Goal: Task Accomplishment & Management: Complete application form

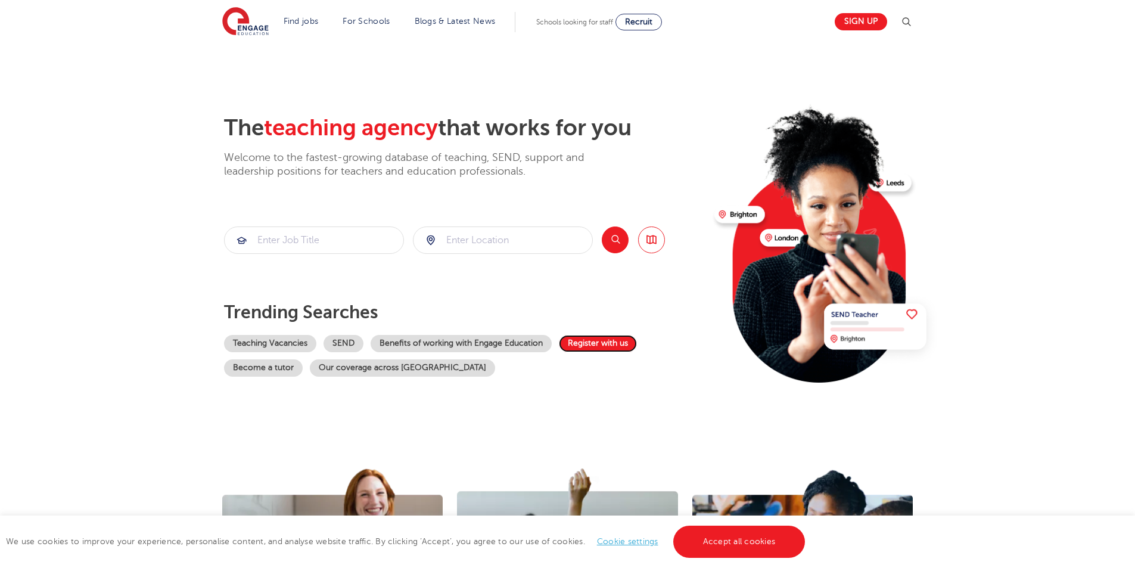
click at [609, 344] on link "Register with us" at bounding box center [598, 343] width 78 height 17
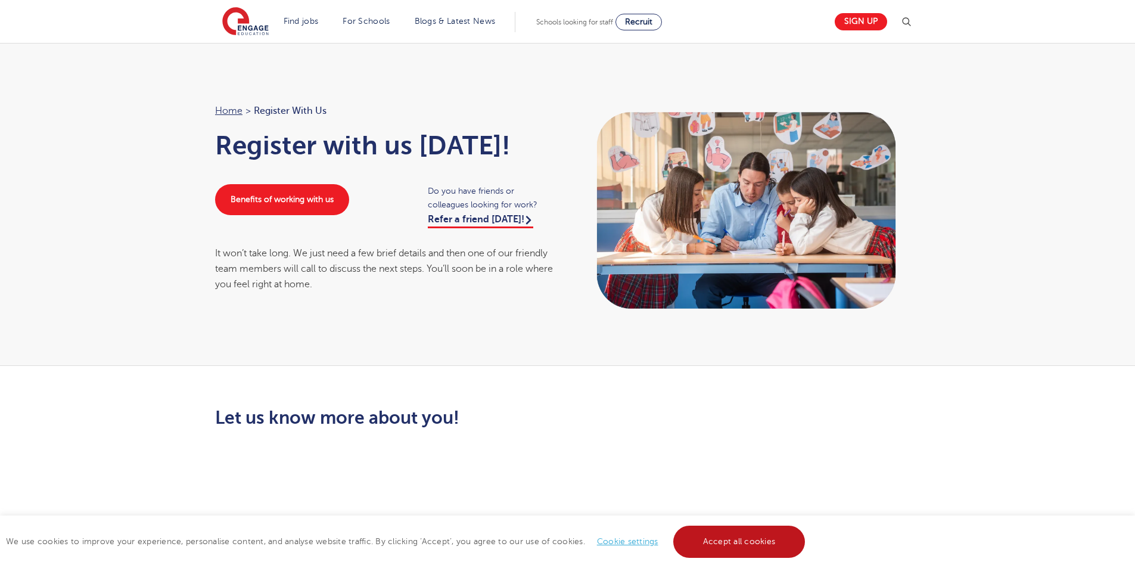
click at [726, 546] on link "Accept all cookies" at bounding box center [739, 541] width 132 height 32
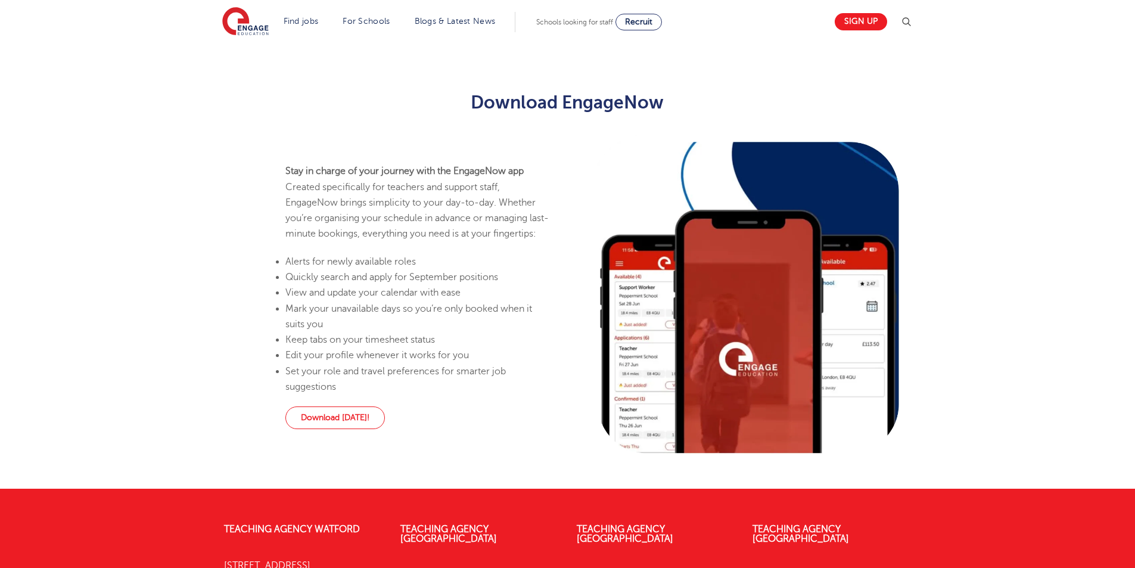
scroll to position [751, 0]
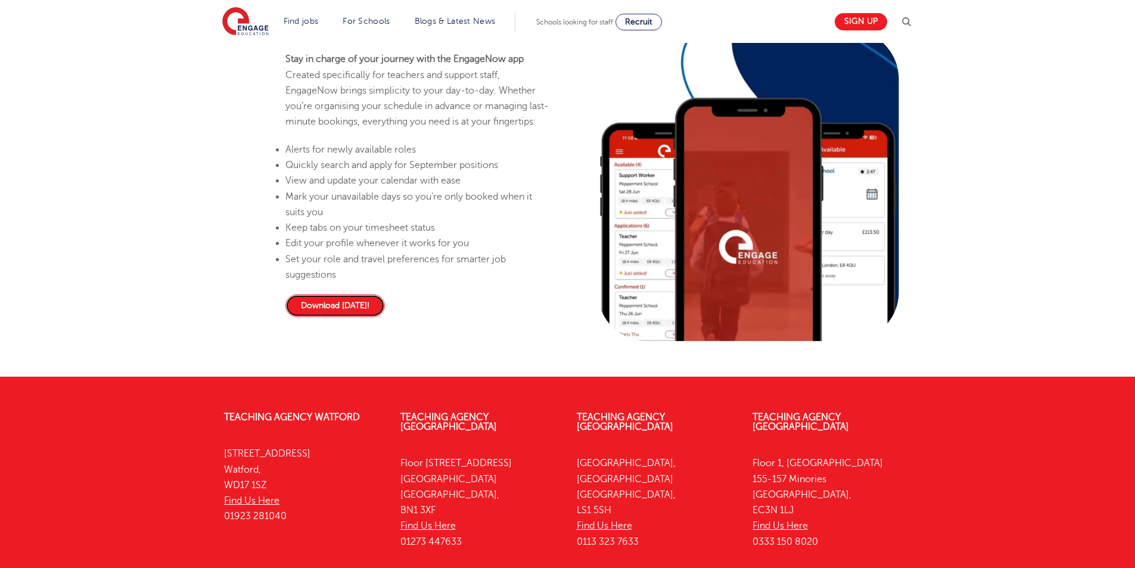
click at [351, 317] on link "Download [DATE]!" at bounding box center [334, 305] width 99 height 23
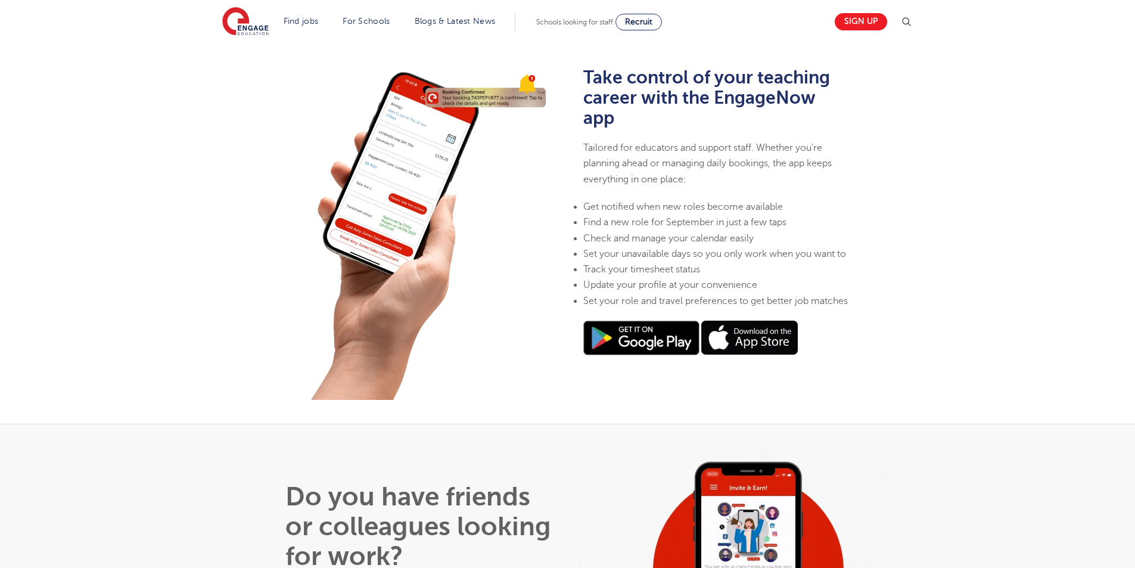
scroll to position [476, 0]
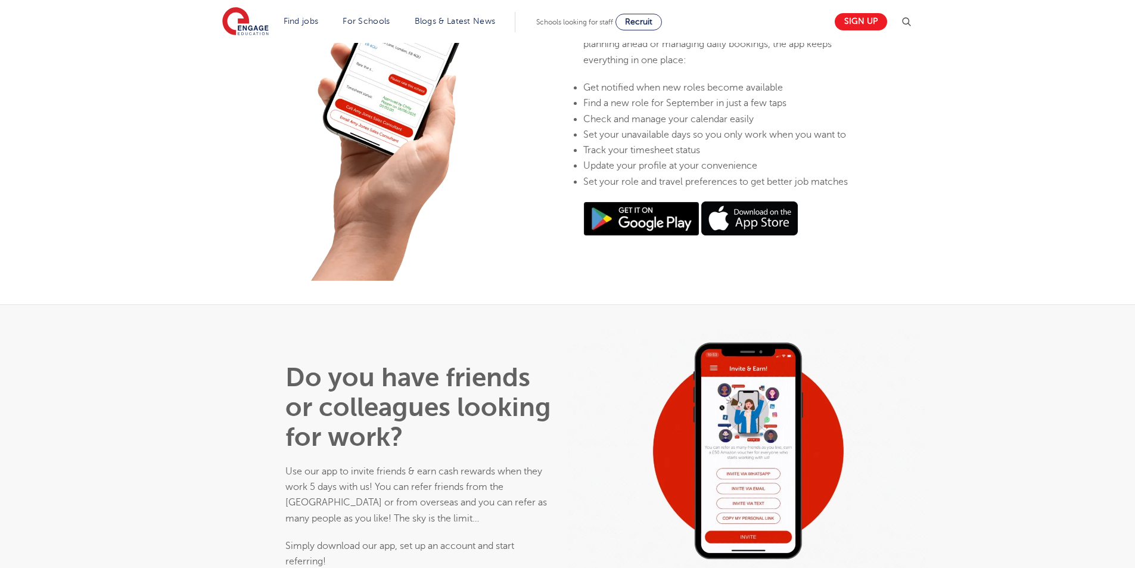
click at [642, 236] on img at bounding box center [641, 218] width 116 height 35
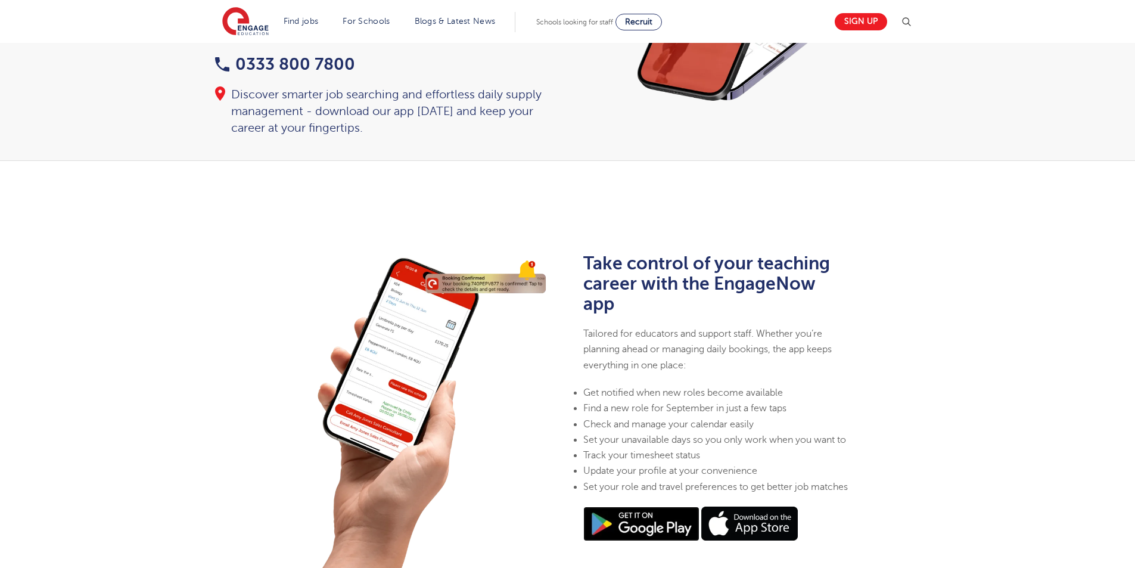
scroll to position [0, 0]
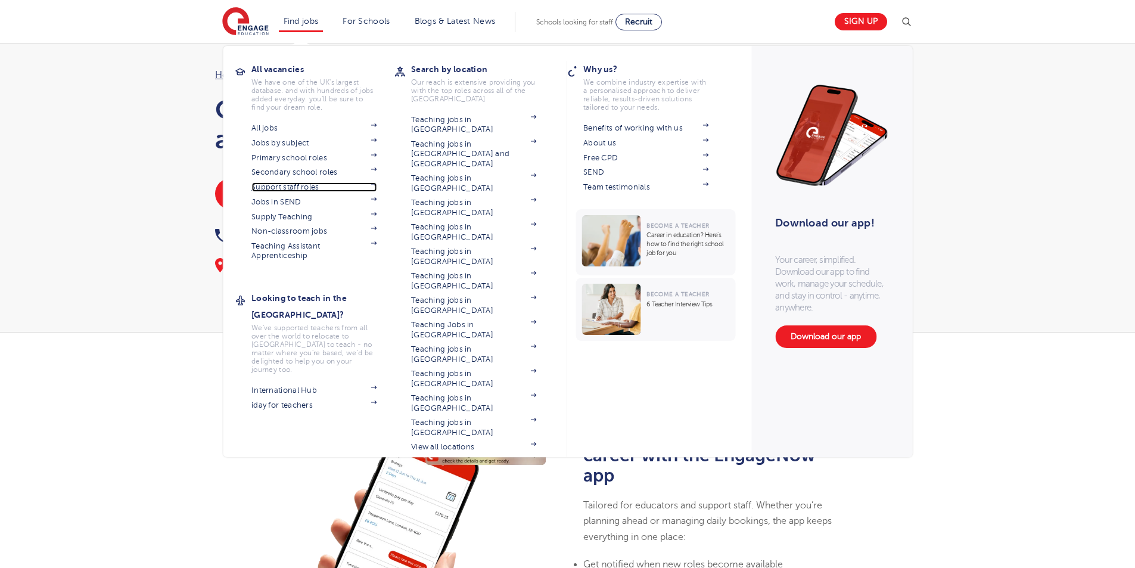
click at [308, 189] on link "Support staff roles" at bounding box center [313, 187] width 125 height 10
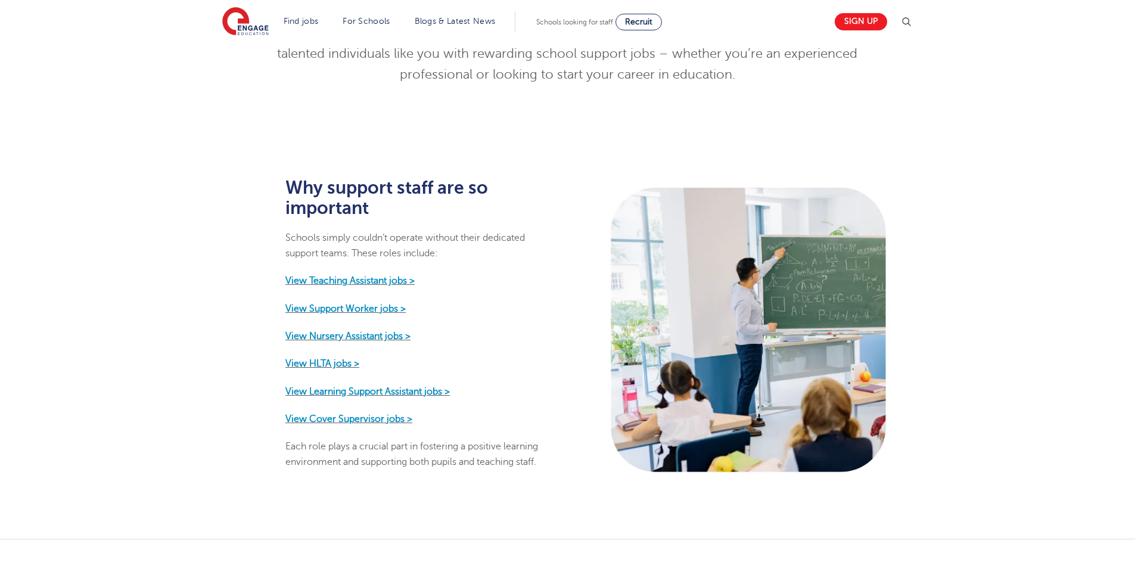
scroll to position [476, 0]
click at [345, 303] on strong "View Support Worker jobs >" at bounding box center [345, 308] width 120 height 11
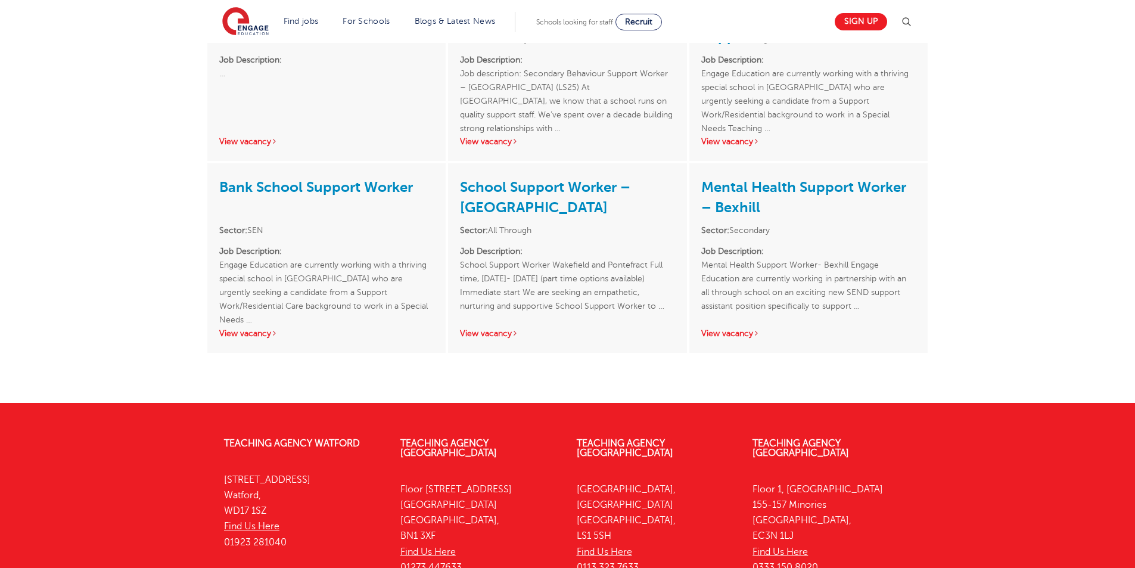
scroll to position [298, 0]
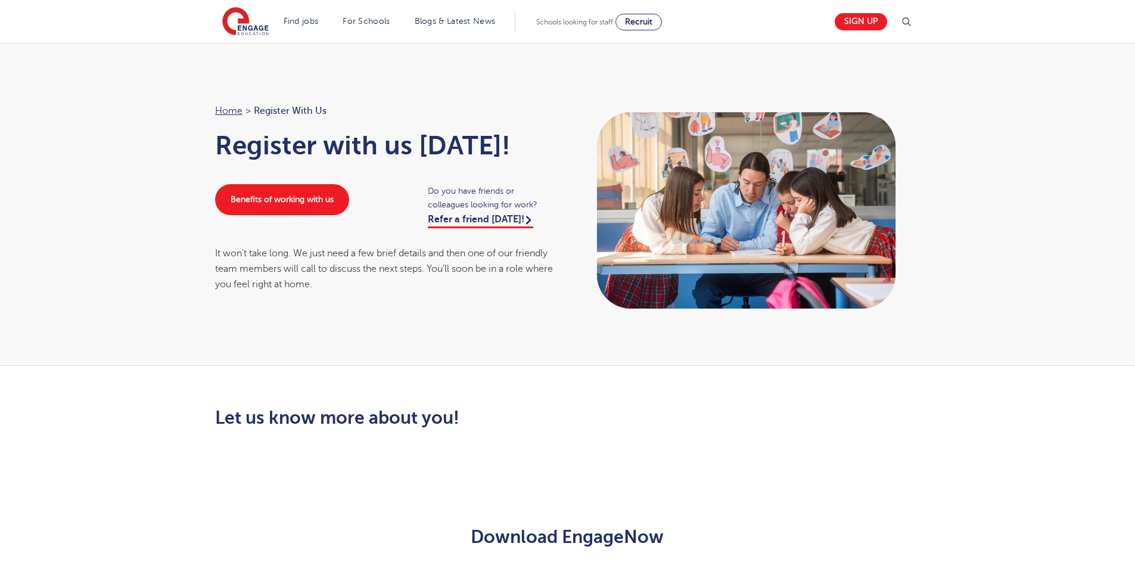
scroll to position [665, 0]
